Goal: Information Seeking & Learning: Learn about a topic

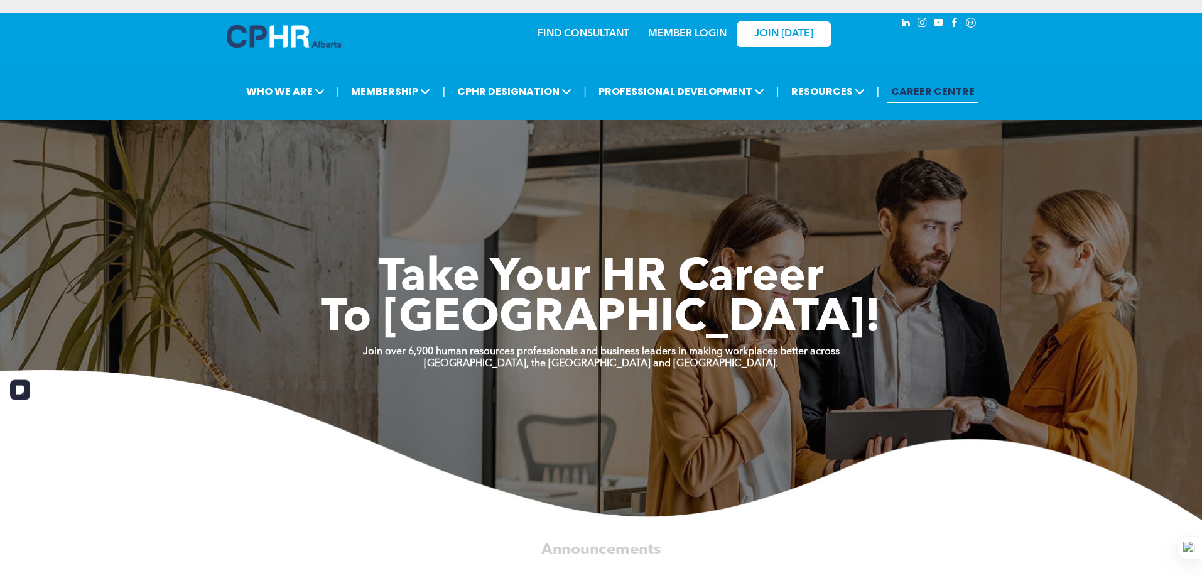
click at [73, 484] on img at bounding box center [601, 445] width 1202 height 150
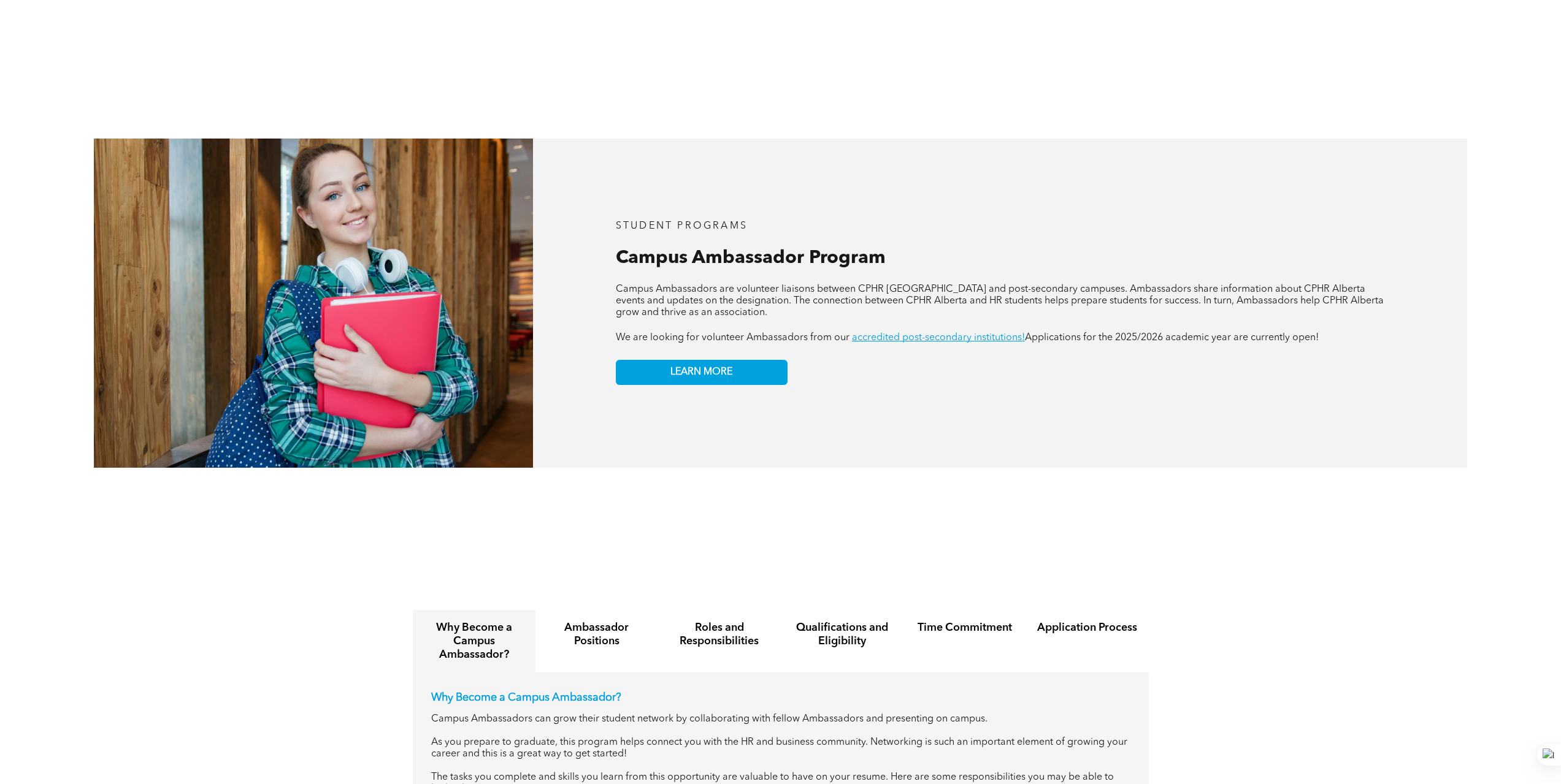
scroll to position [1252, 0]
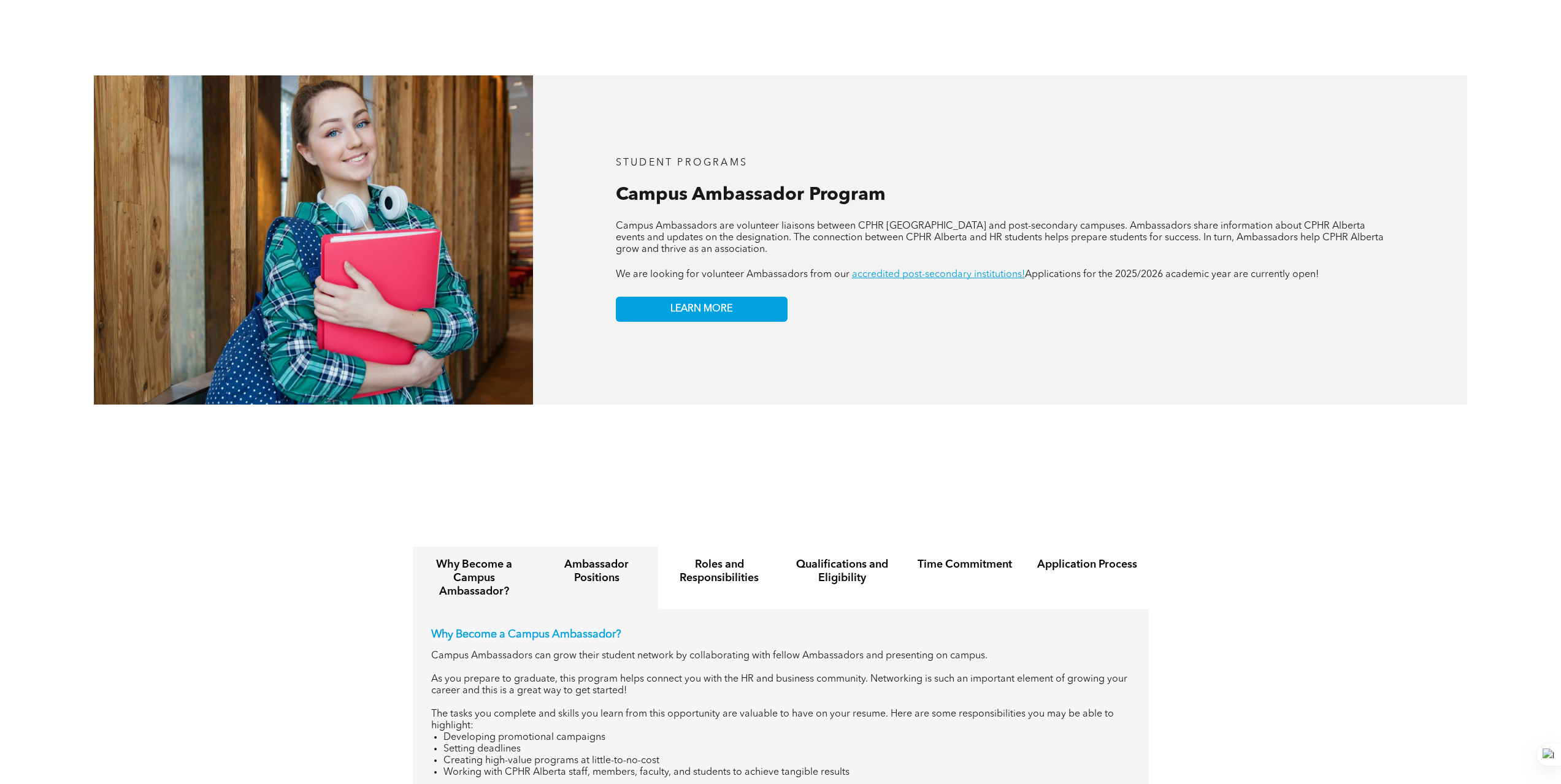
click at [601, 581] on div "Ambassador Positions" at bounding box center [597, 578] width 123 height 62
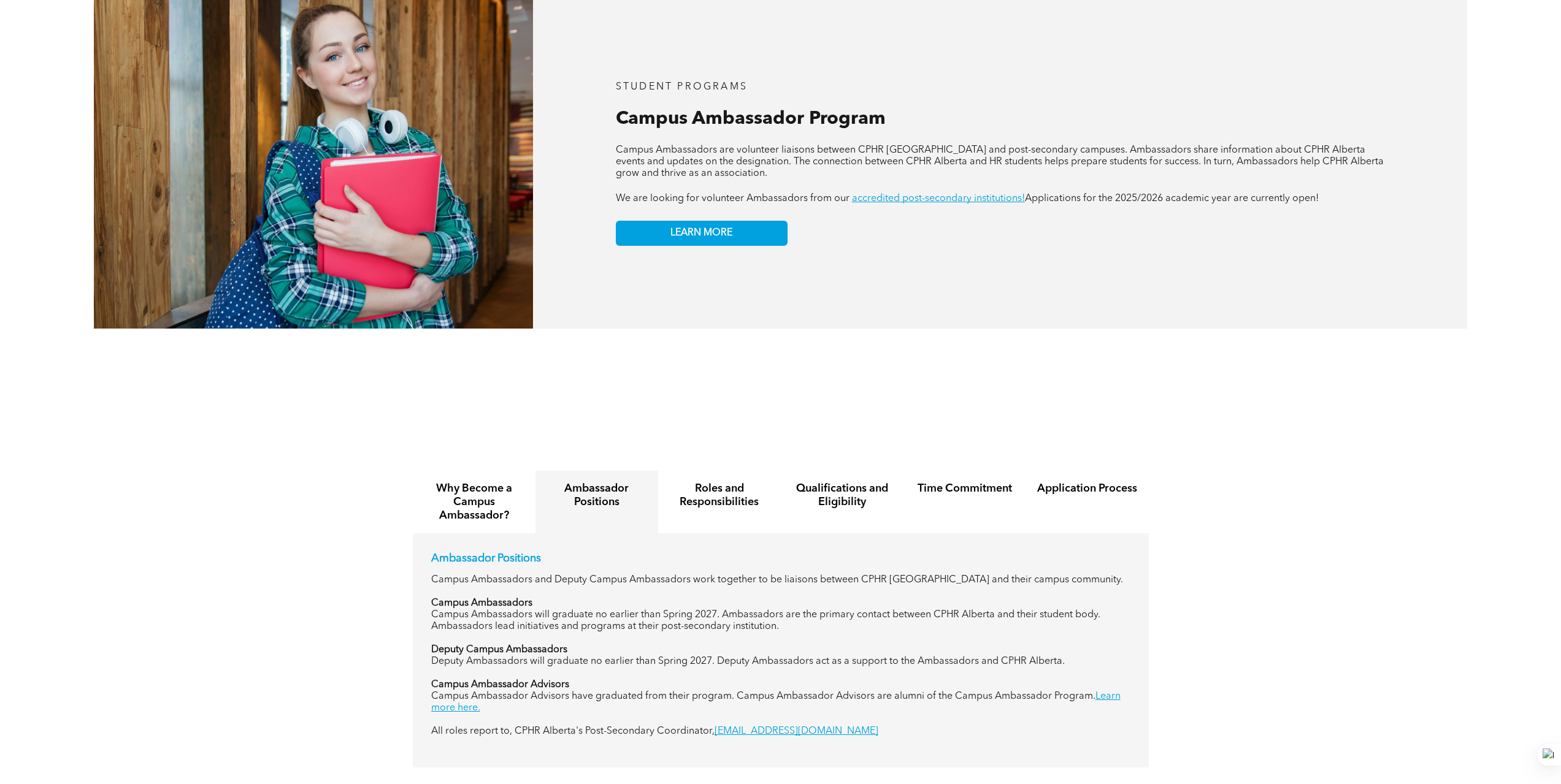
scroll to position [1336, 0]
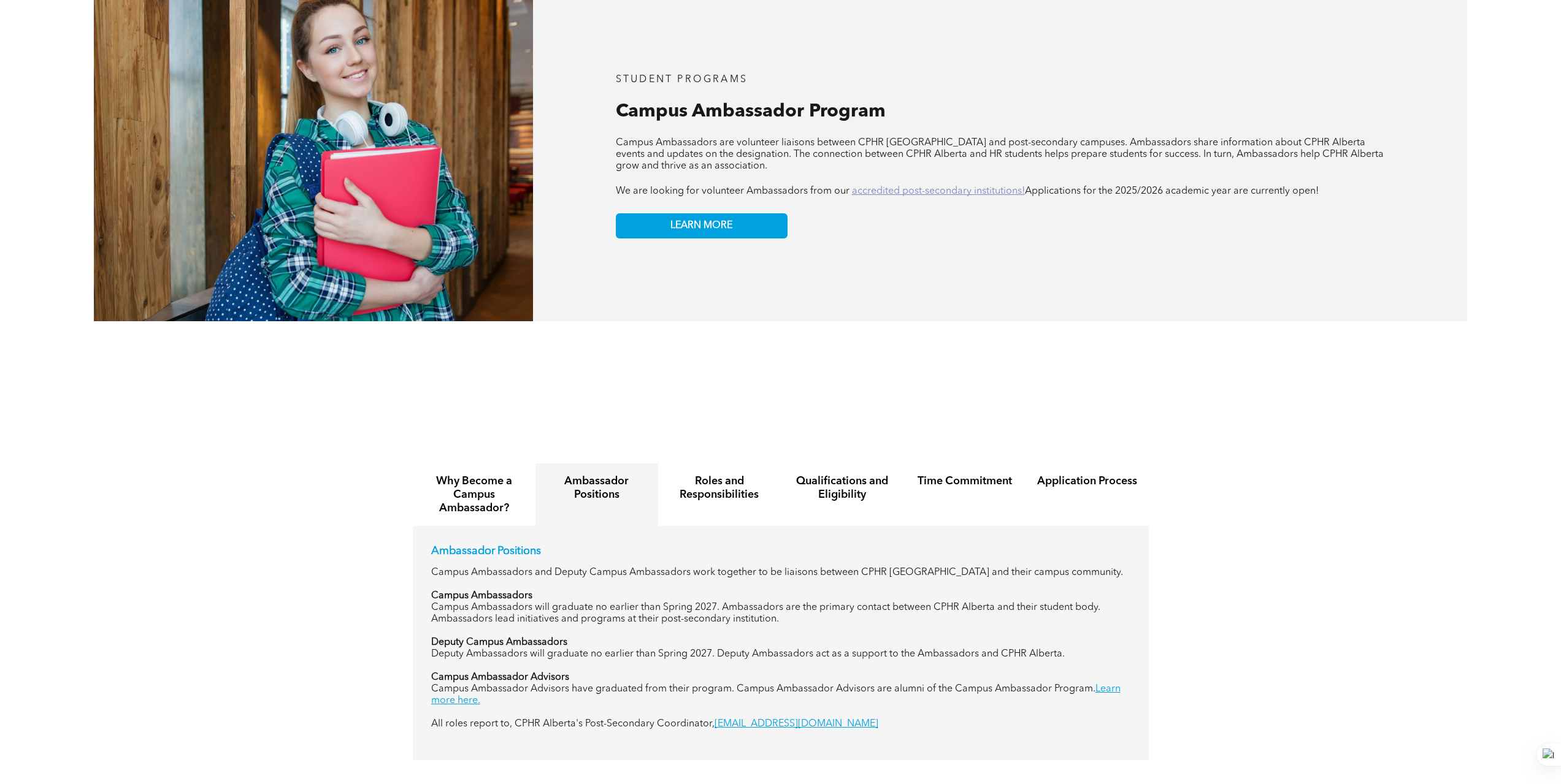
click at [955, 186] on link "accredited post-secondary institutions!" at bounding box center [938, 191] width 173 height 10
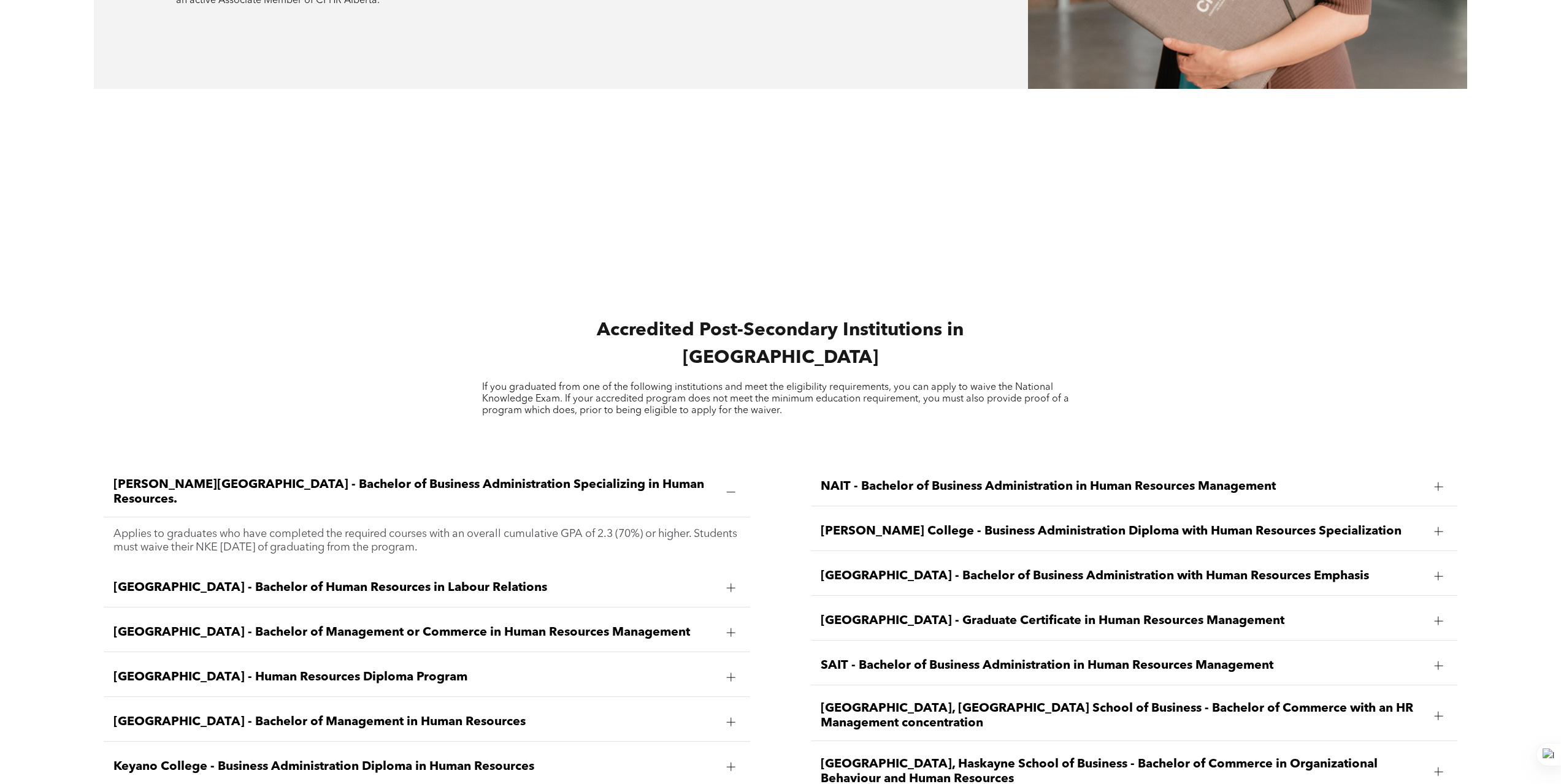
scroll to position [1847, 0]
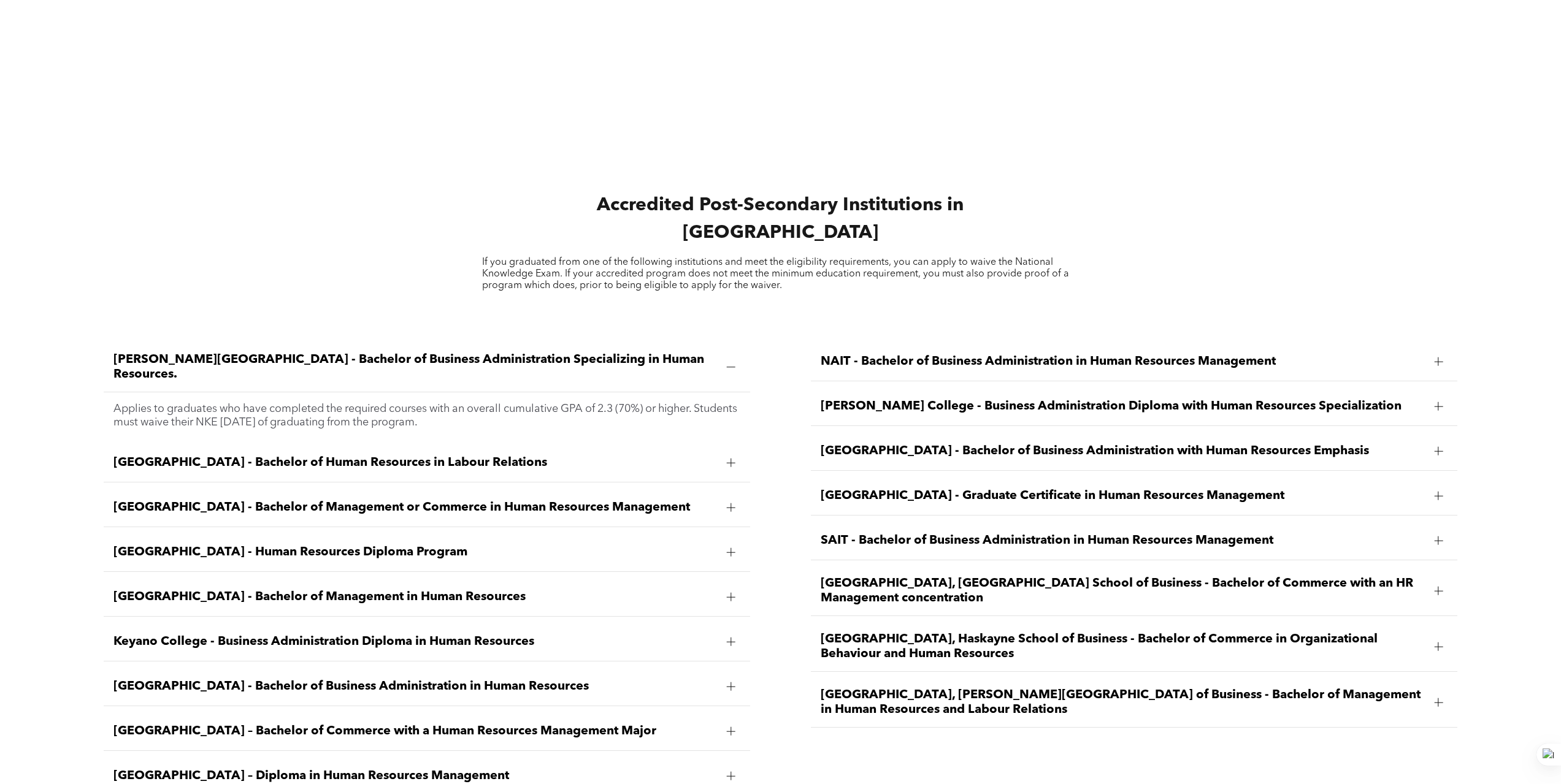
click at [1174, 483] on div "[GEOGRAPHIC_DATA] - Graduate Certificate in Human Resources Management" at bounding box center [1134, 497] width 647 height 39
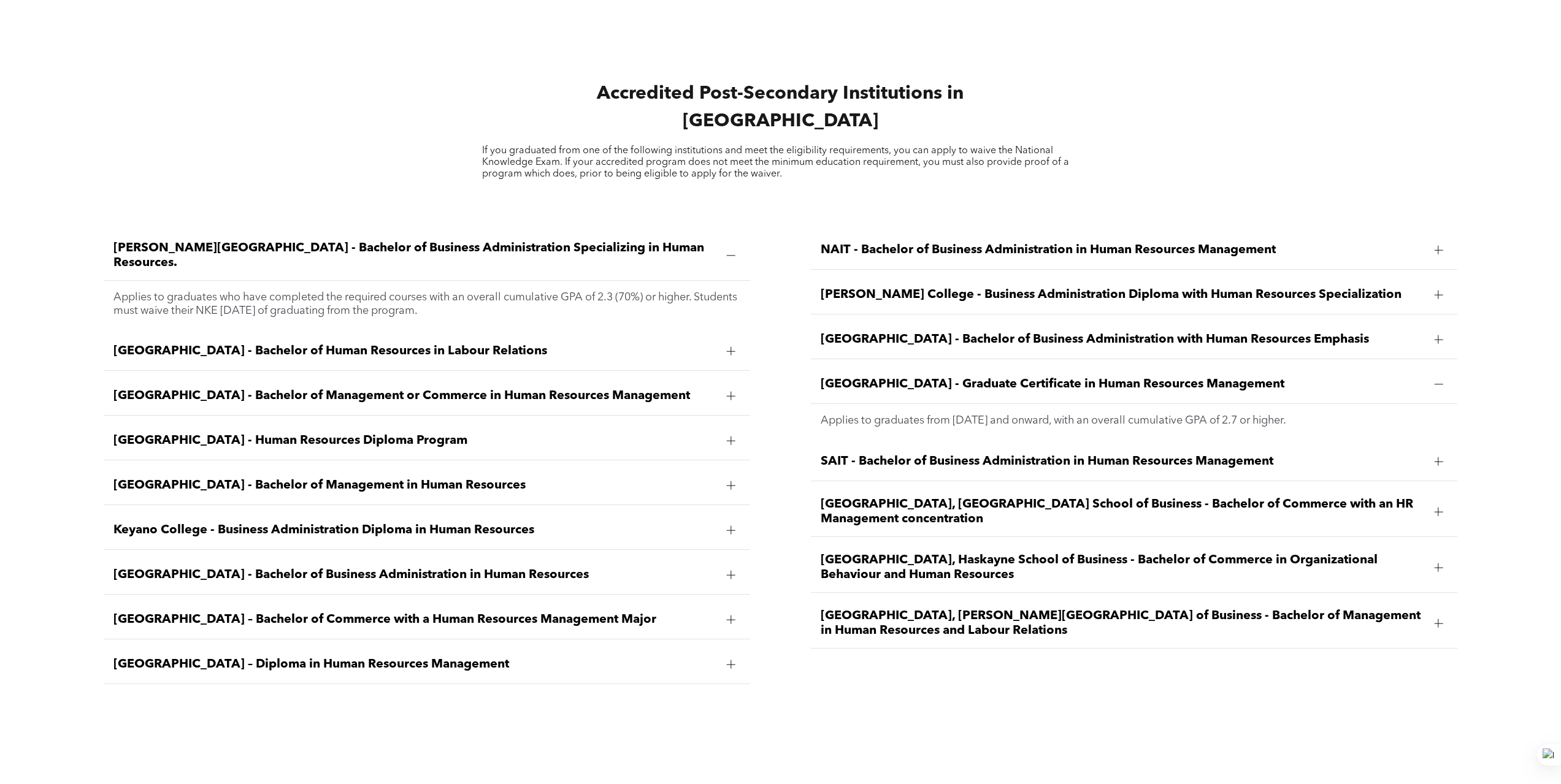
scroll to position [1964, 0]
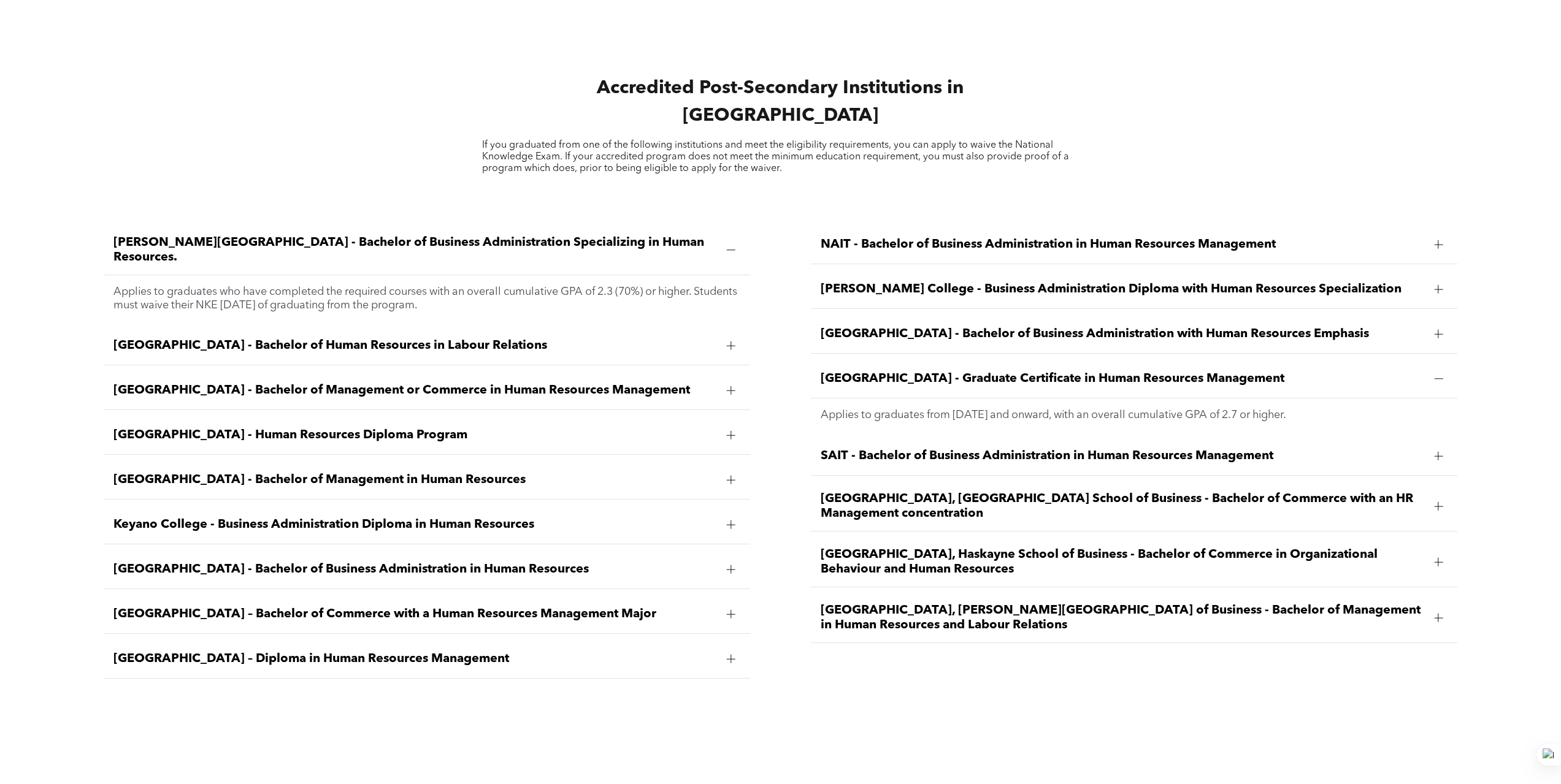
click at [981, 372] on span "[GEOGRAPHIC_DATA] - Graduate Certificate in Human Resources Management" at bounding box center [1122, 379] width 604 height 15
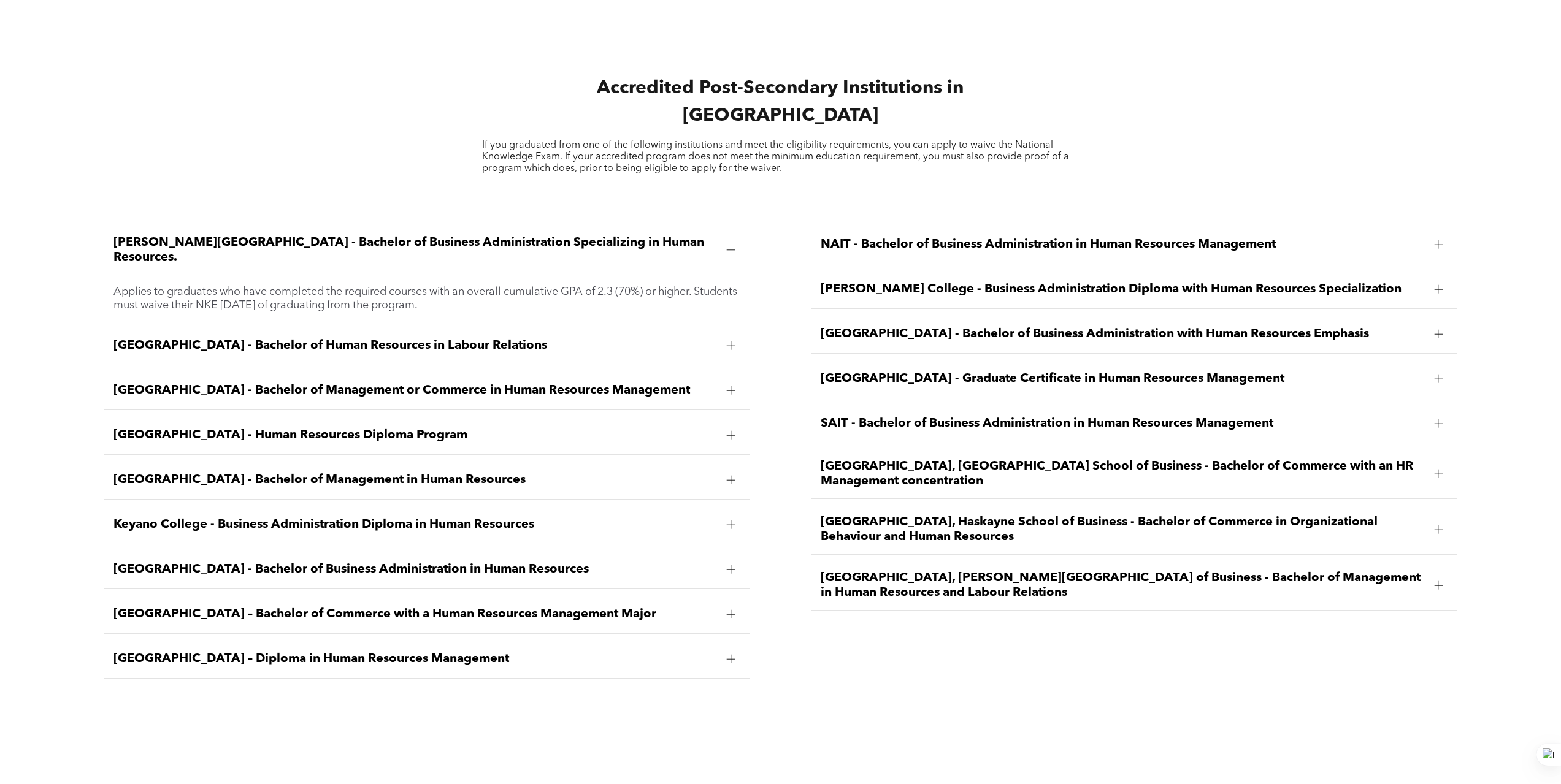
click at [981, 372] on span "[GEOGRAPHIC_DATA] - Graduate Certificate in Human Resources Management" at bounding box center [1122, 379] width 604 height 15
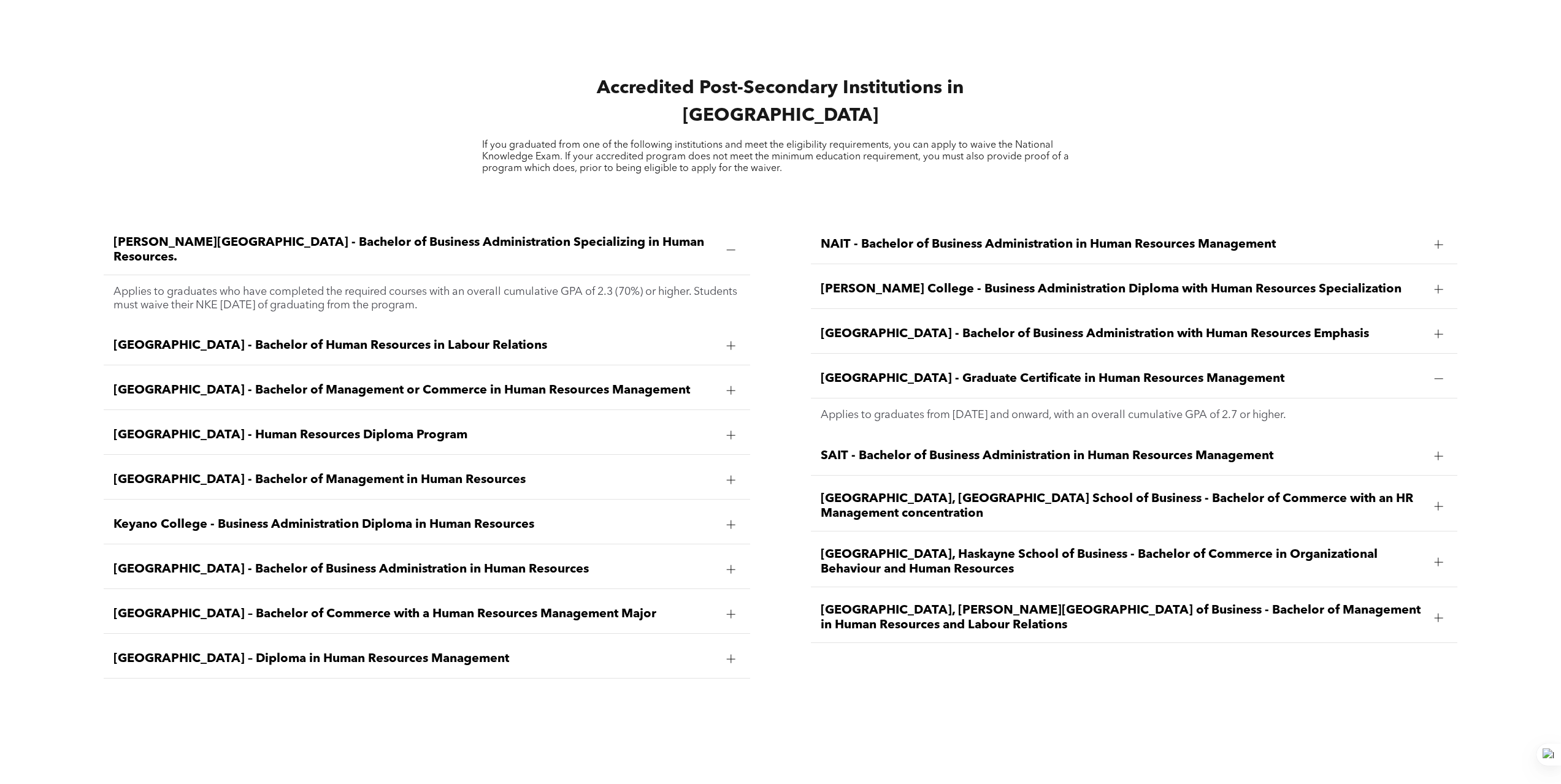
click at [981, 372] on span "[GEOGRAPHIC_DATA] - Graduate Certificate in Human Resources Management" at bounding box center [1122, 379] width 604 height 15
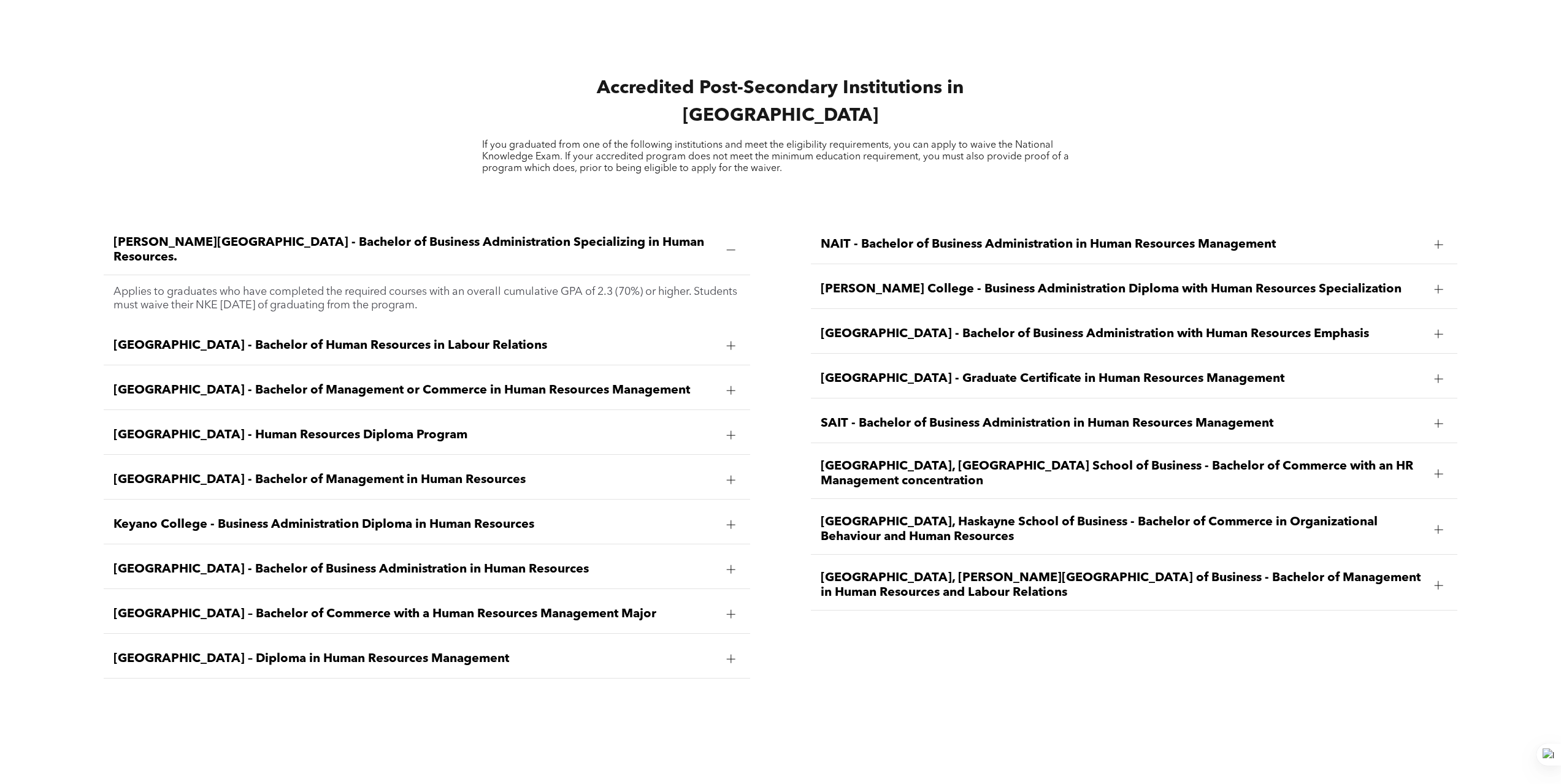
click at [981, 372] on span "[GEOGRAPHIC_DATA] - Graduate Certificate in Human Resources Management" at bounding box center [1122, 379] width 604 height 15
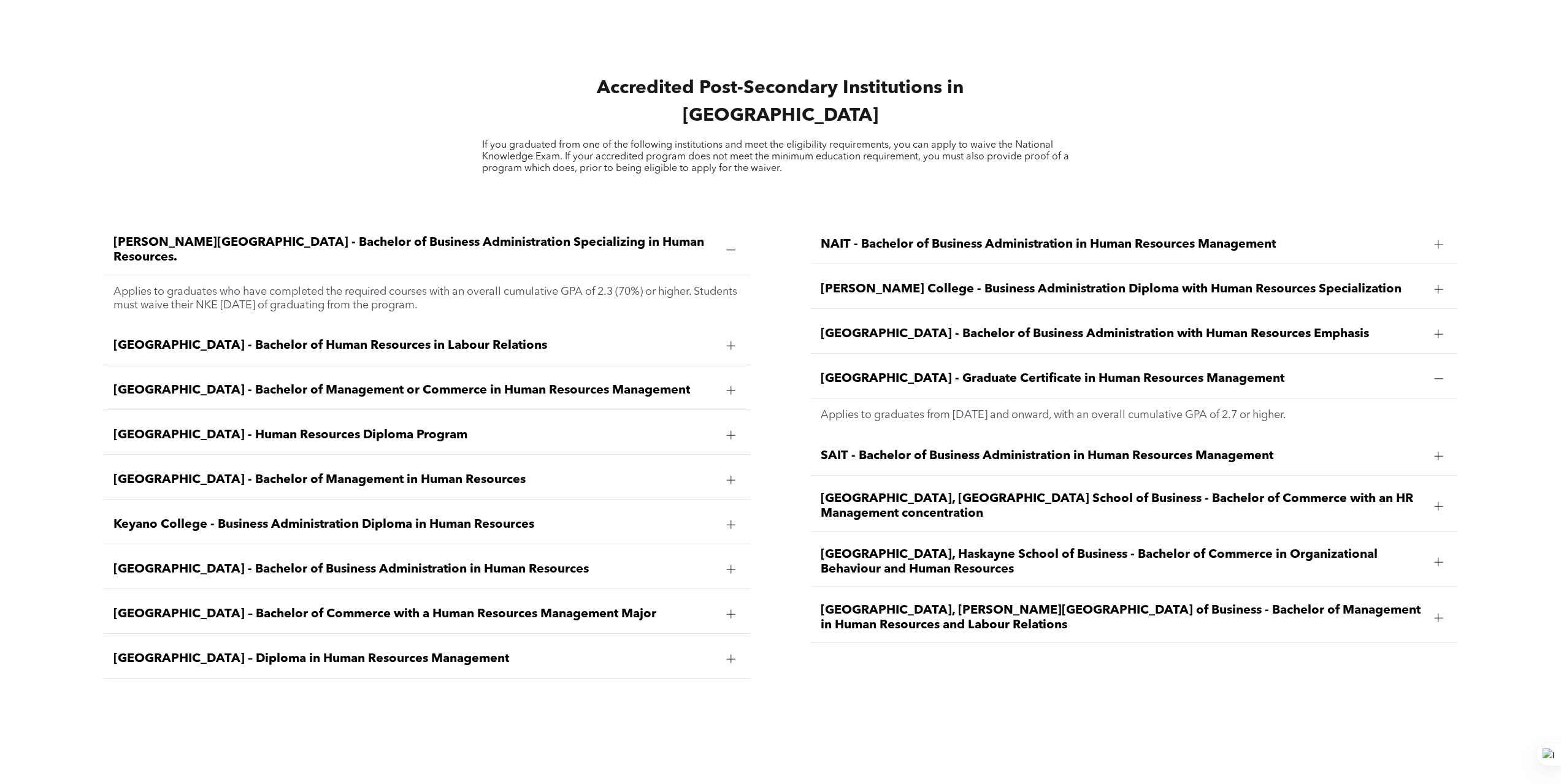
click at [1020, 292] on ul "NAIT - Bachelor of Business Administration in Human Resources Management Applie…" at bounding box center [1134, 434] width 647 height 418
click at [1019, 327] on span "[GEOGRAPHIC_DATA] - Bachelor of Business Administration with Human Resources Em…" at bounding box center [1122, 334] width 604 height 15
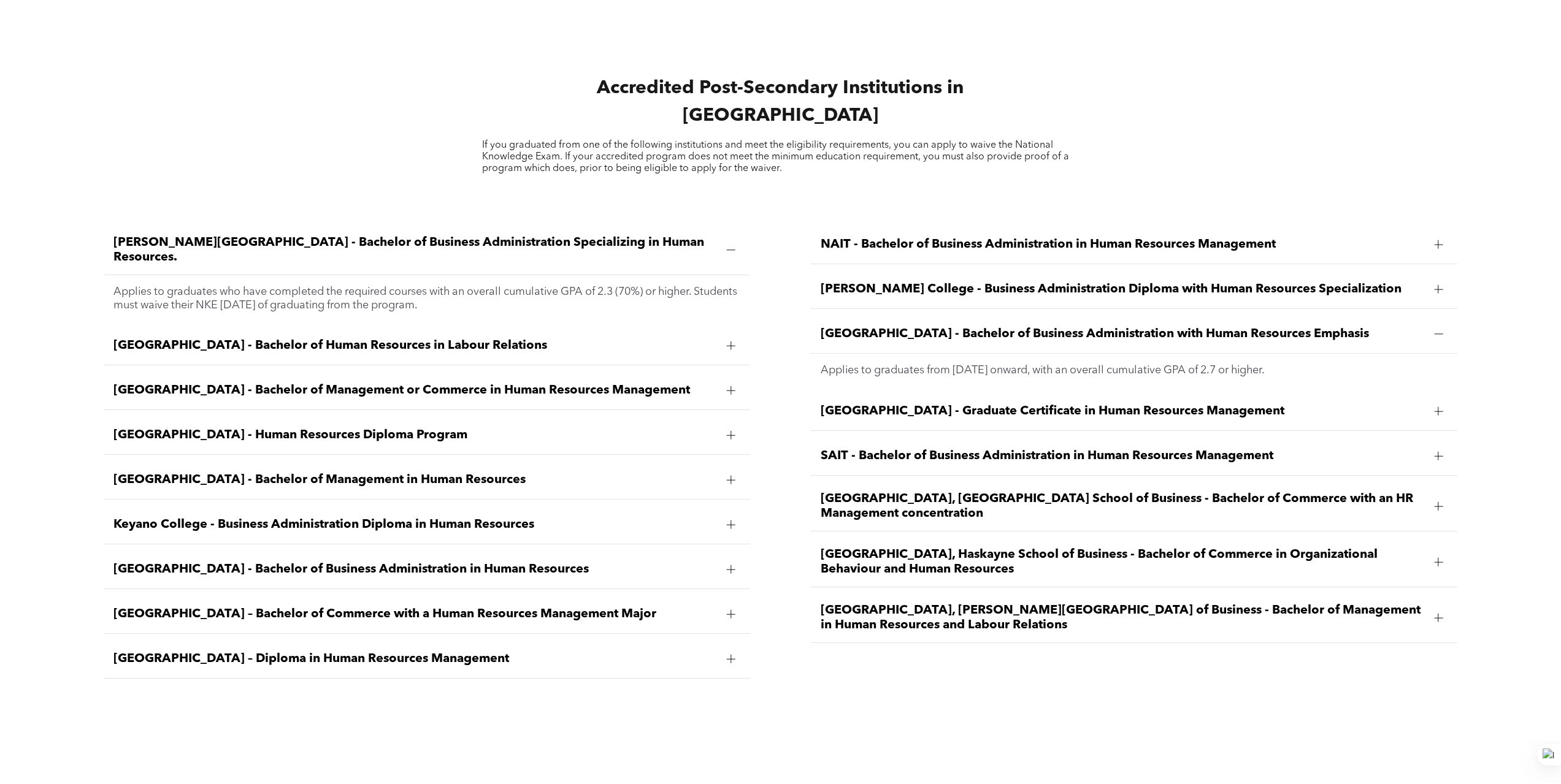
click at [1042, 282] on span "[PERSON_NAME] College - Business Administration Diploma with Human Resources Sp…" at bounding box center [1122, 289] width 604 height 15
